Goal: Task Accomplishment & Management: Manage account settings

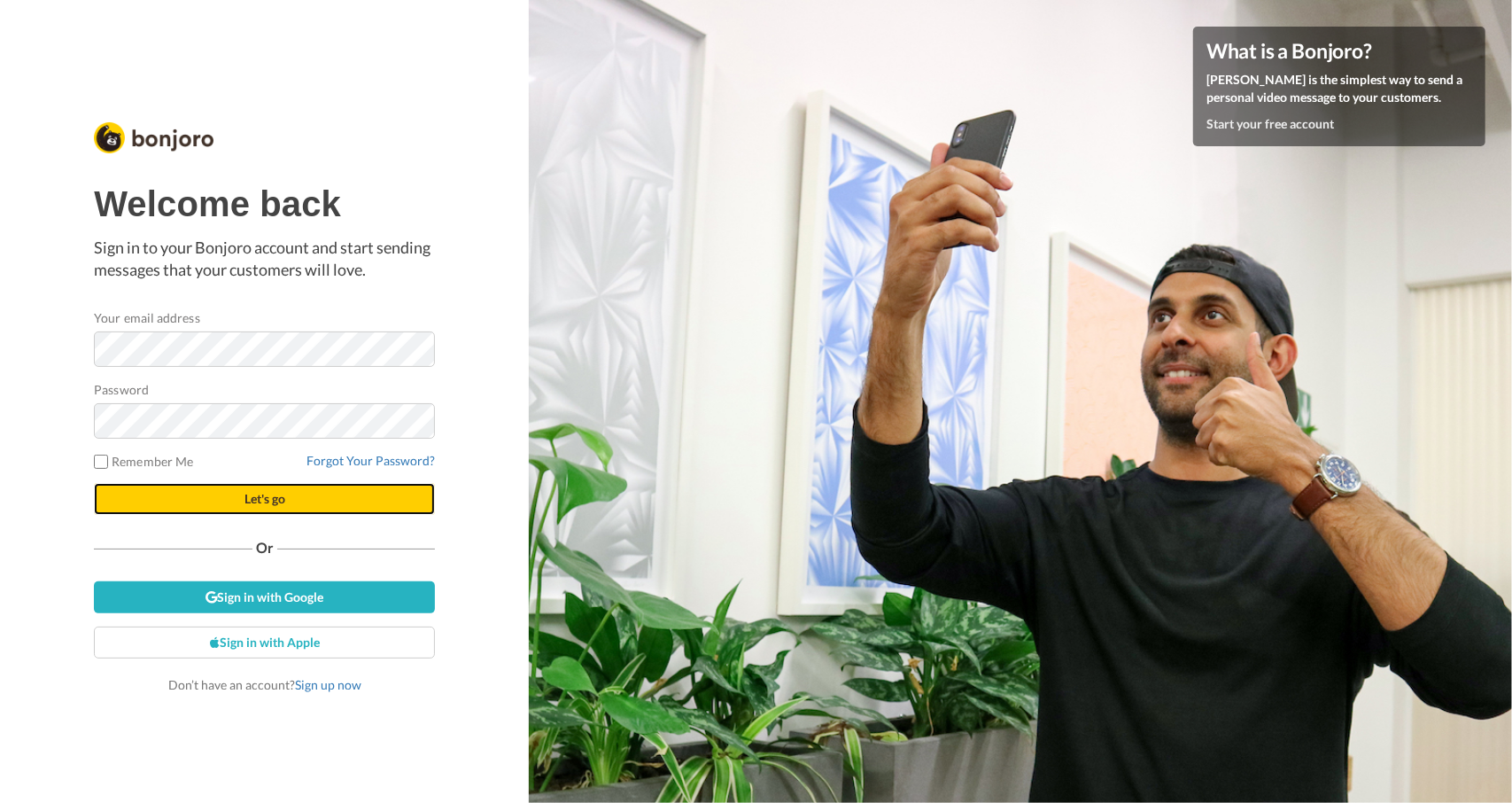
click at [159, 498] on button "Let's go" at bounding box center [264, 499] width 341 height 32
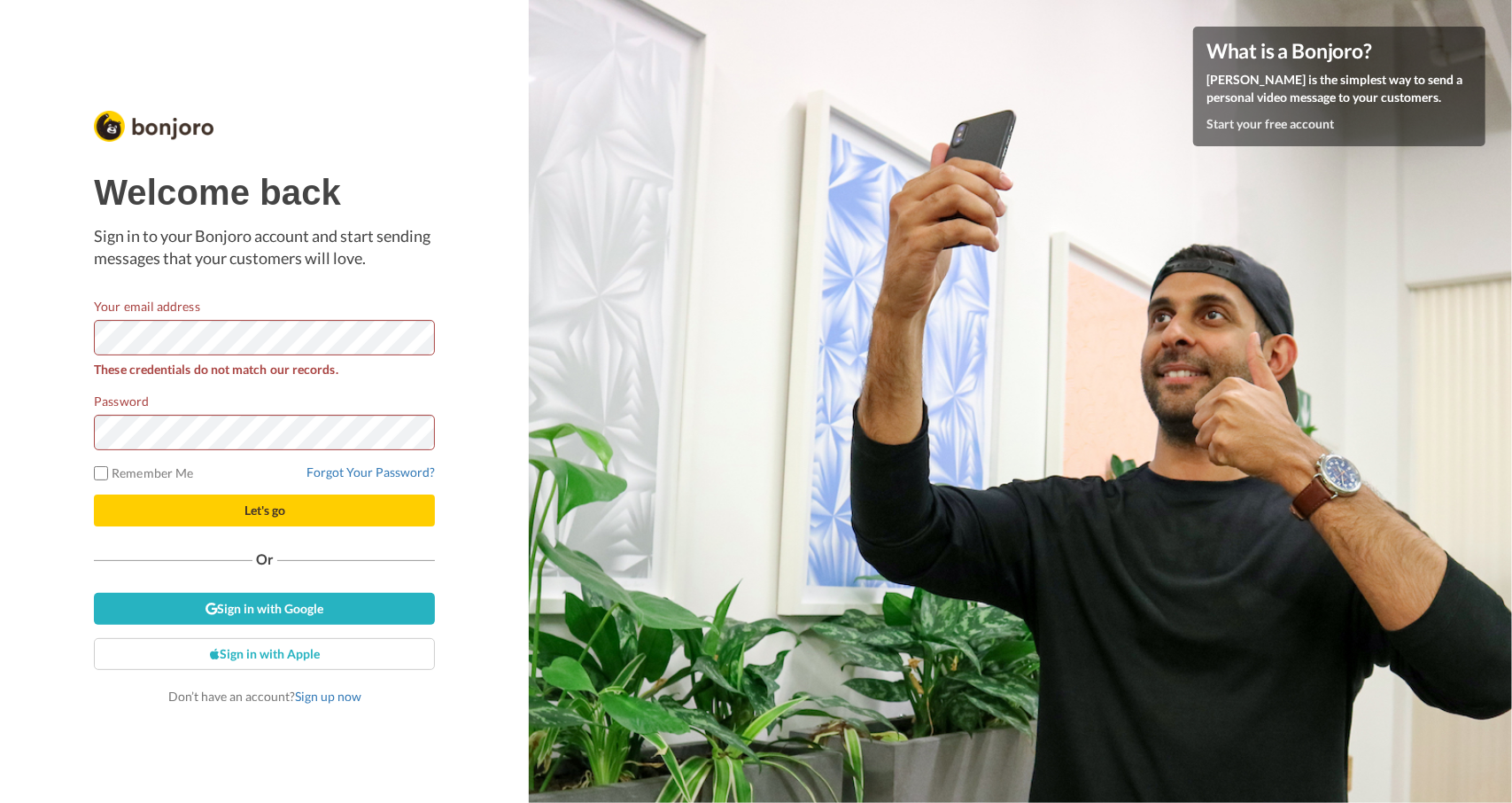
click at [319, 369] on strong "These credentials do not match our records." at bounding box center [215, 369] width 243 height 15
click at [513, 410] on div "Welcome back Sign in to your Bonjoro account and start sending messages that yo…" at bounding box center [264, 401] width 528 height 803
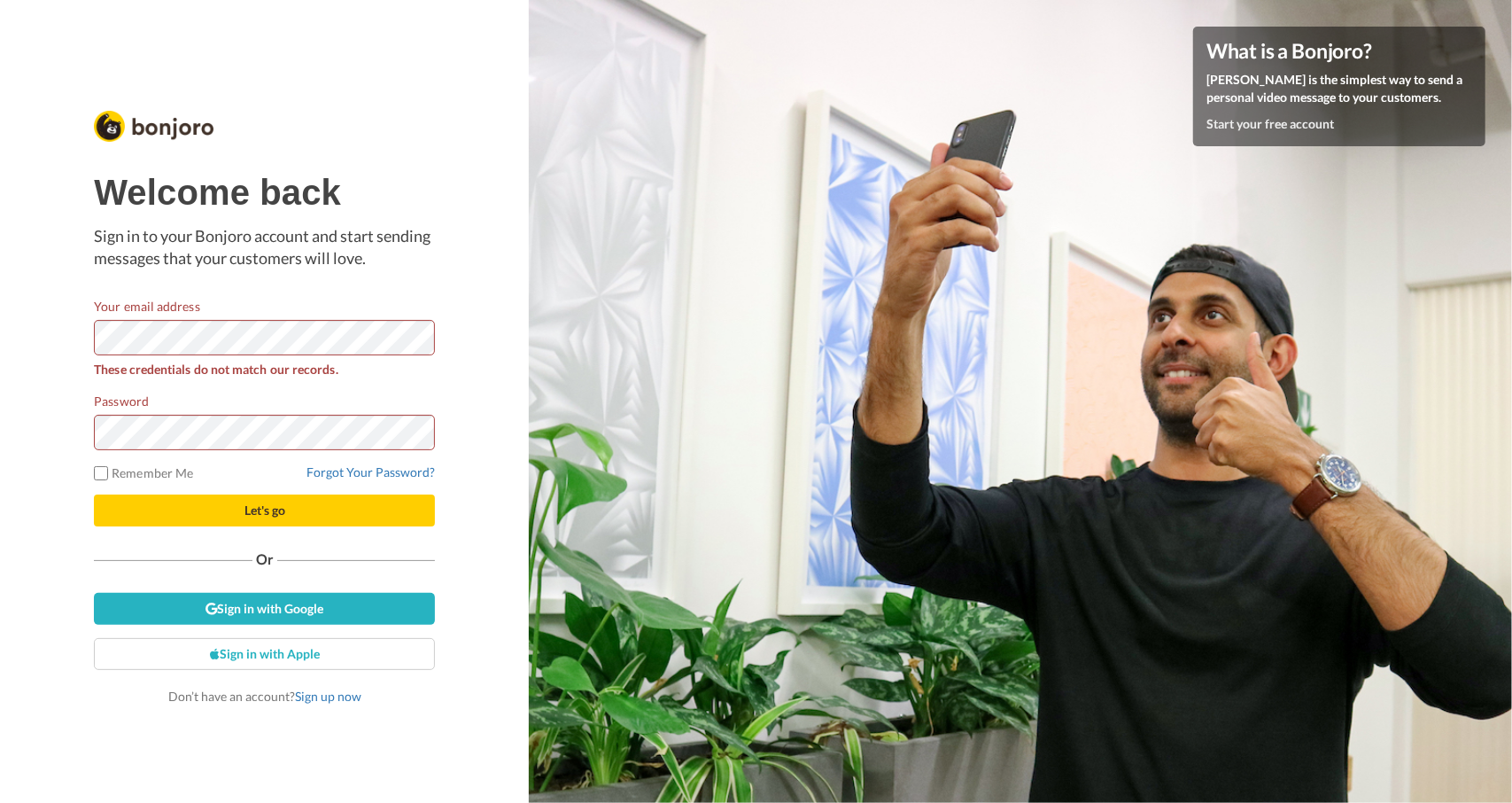
click at [283, 367] on strong "These credentials do not match our records." at bounding box center [215, 369] width 243 height 15
copy form "These credentials do not match our records."
click at [259, 429] on form "Your email address These credentials do not match our records. Password Remembe…" at bounding box center [264, 411] width 341 height 229
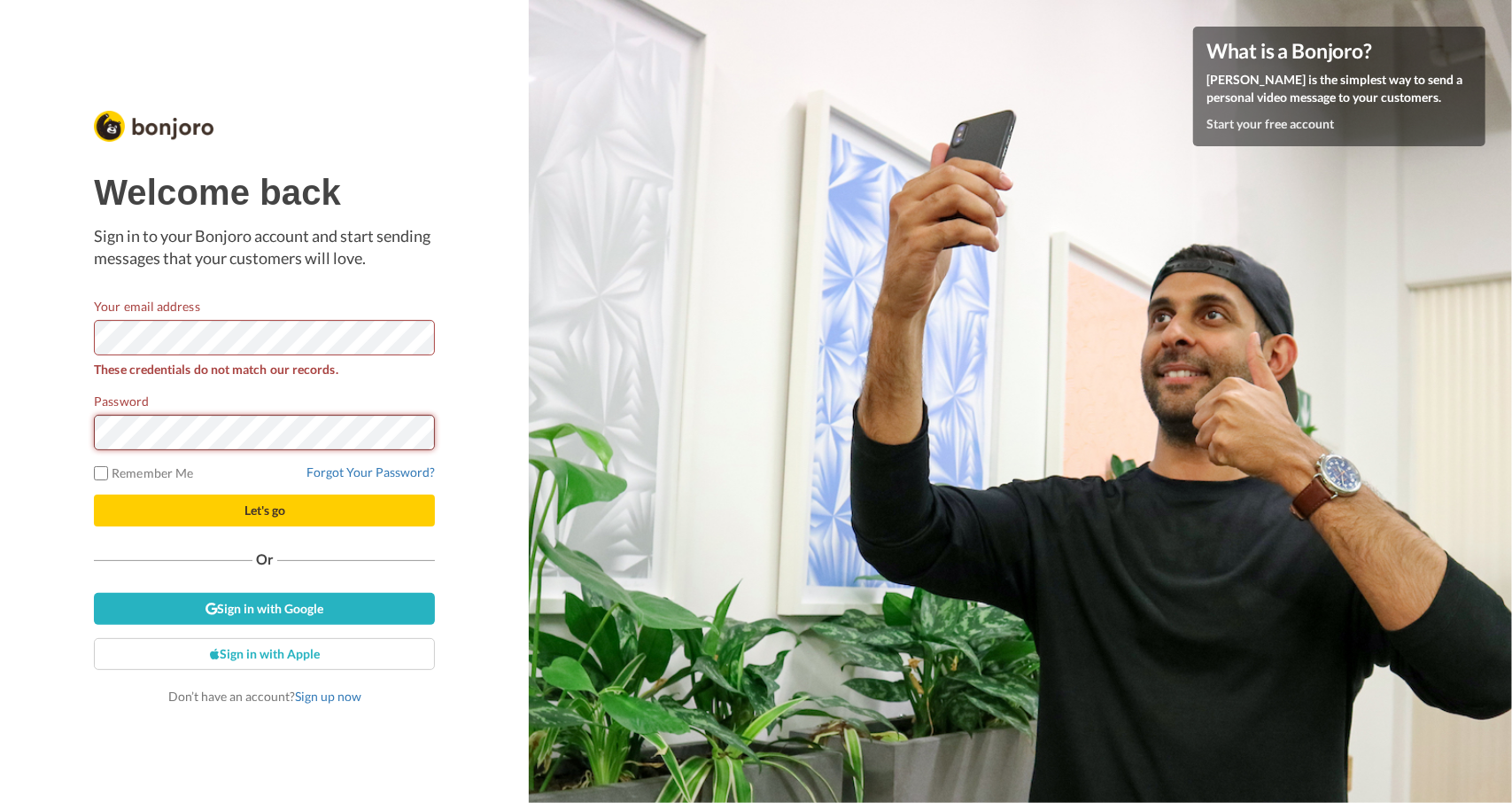
drag, startPoint x: 365, startPoint y: 451, endPoint x: 37, endPoint y: 438, distance: 328.3
click at [37, 438] on div "Welcome back Sign in to your Bonjoro account and start sending messages that yo…" at bounding box center [264, 401] width 528 height 803
click at [30, 496] on div "Welcome back Sign in to your Bonjoro account and start sending messages that yo…" at bounding box center [264, 401] width 528 height 803
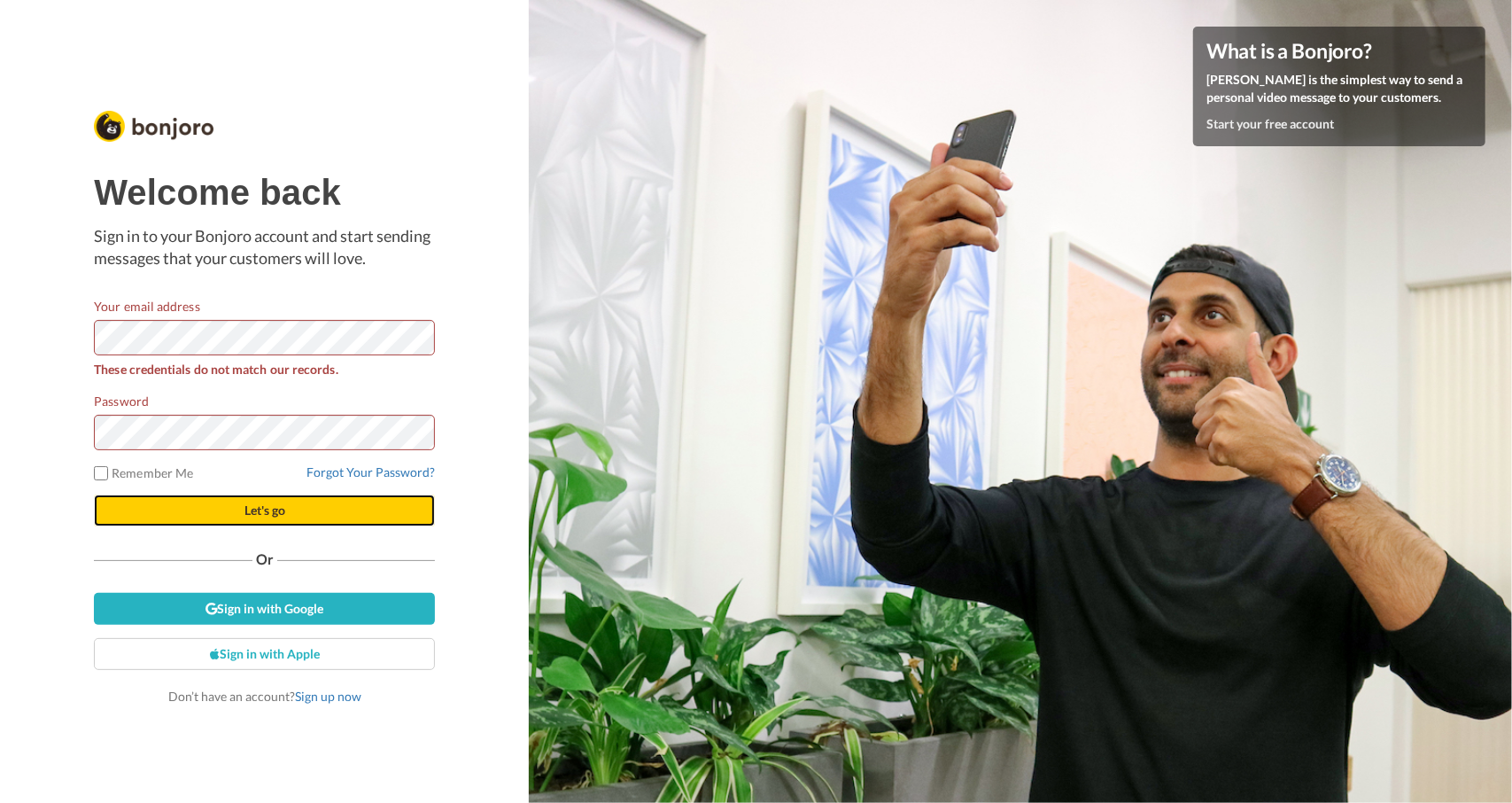
click at [160, 495] on button "Let's go" at bounding box center [264, 511] width 341 height 32
click at [66, 425] on div "Welcome back Sign in to your Bonjoro account and start sending messages that yo…" at bounding box center [264, 401] width 528 height 803
click at [192, 512] on button "Let's go" at bounding box center [264, 511] width 341 height 32
click at [1464, 229] on div "What is a Bonjoro? Bonjoro is the simplest way to send a personal video message…" at bounding box center [1019, 401] width 983 height 803
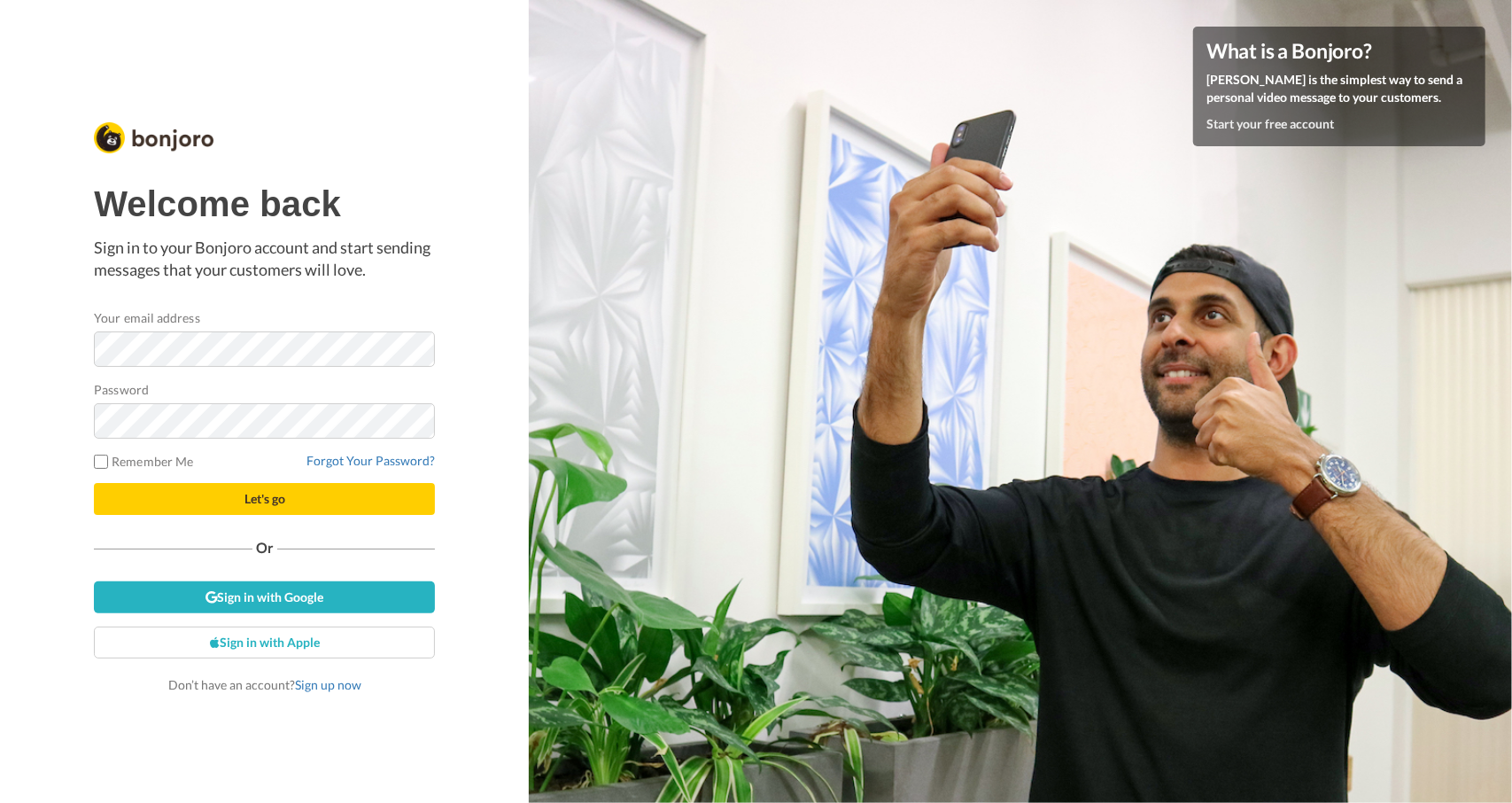
click at [66, 332] on div "Welcome back Sign in to your Bonjoro account and start sending messages that yo…" at bounding box center [264, 401] width 528 height 803
